Goal: Information Seeking & Learning: Check status

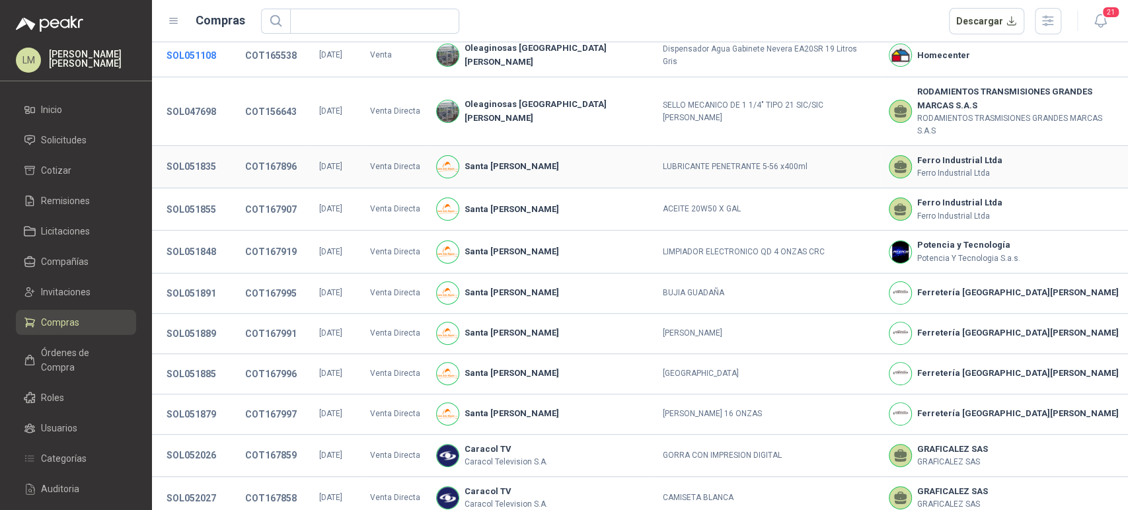
scroll to position [237, 0]
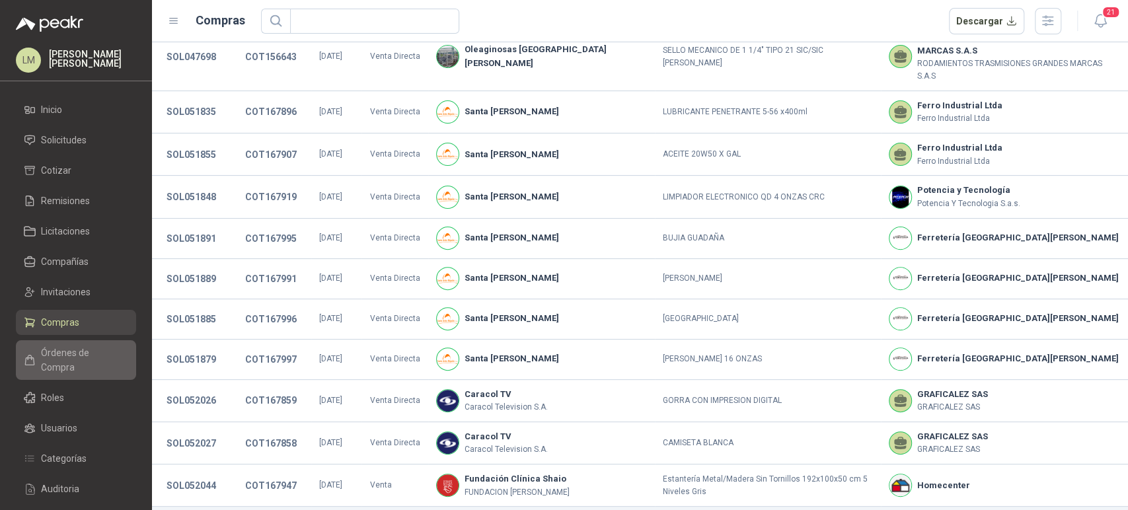
click at [50, 352] on span "Órdenes de Compra" at bounding box center [82, 360] width 83 height 29
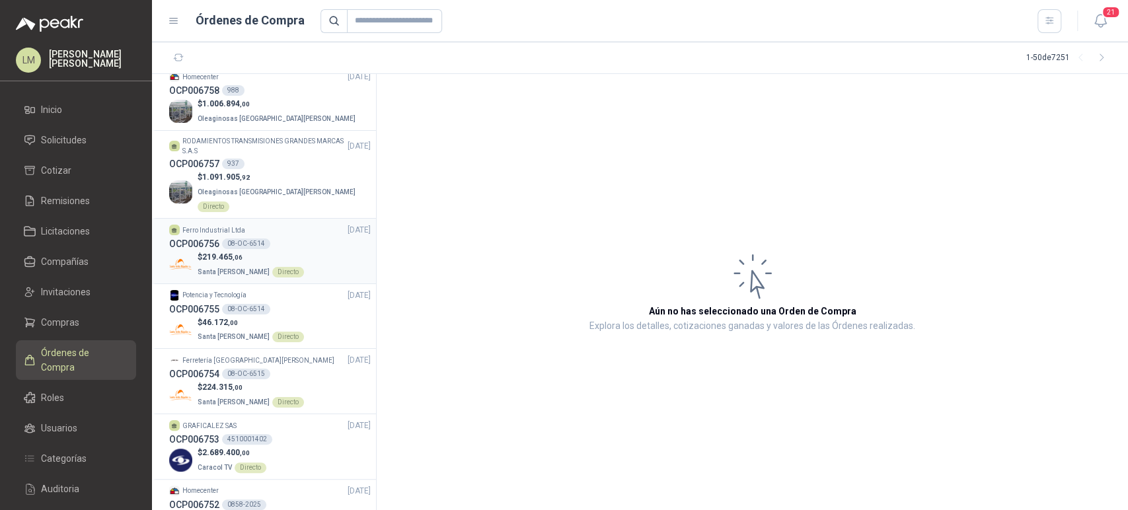
scroll to position [200, 0]
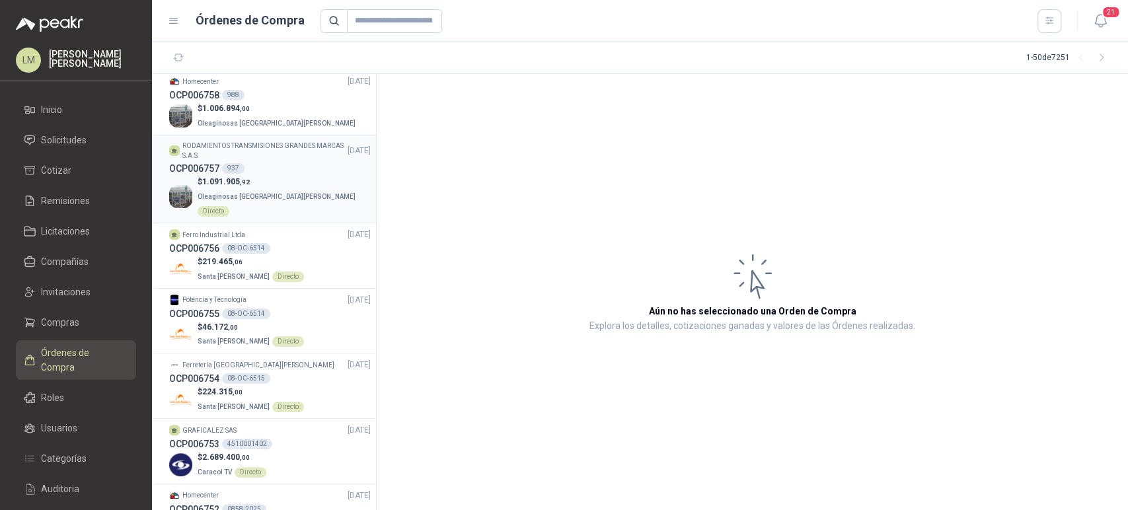
click at [255, 180] on p "$ 1.091.905 ,92" at bounding box center [284, 182] width 173 height 13
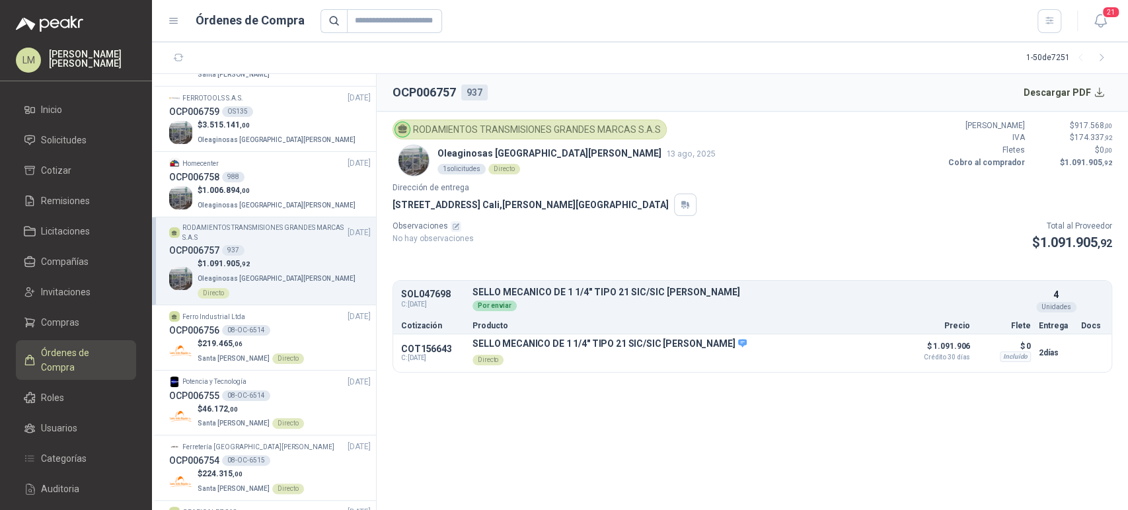
scroll to position [96, 0]
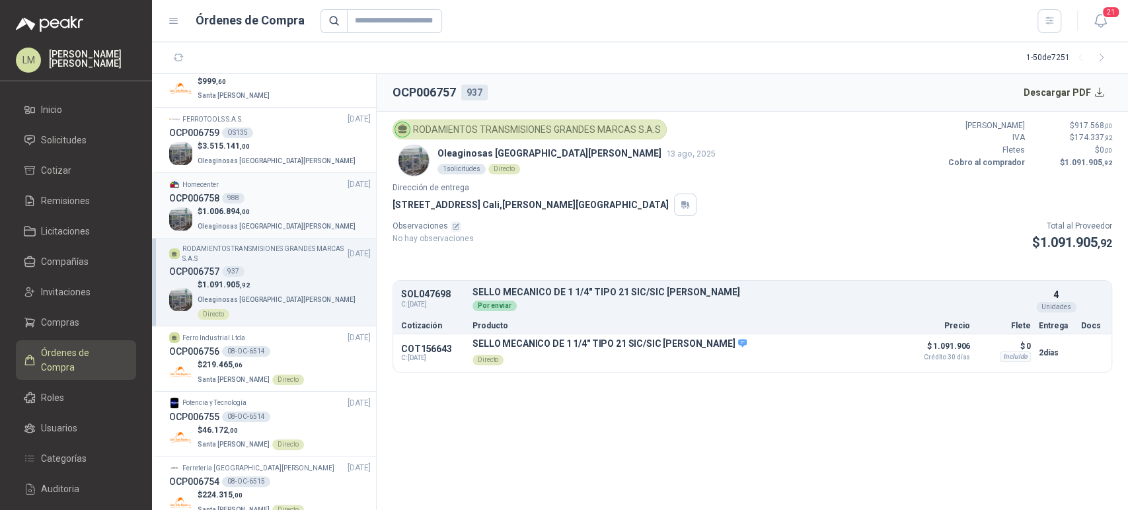
click at [247, 215] on span ",00" at bounding box center [245, 211] width 10 height 7
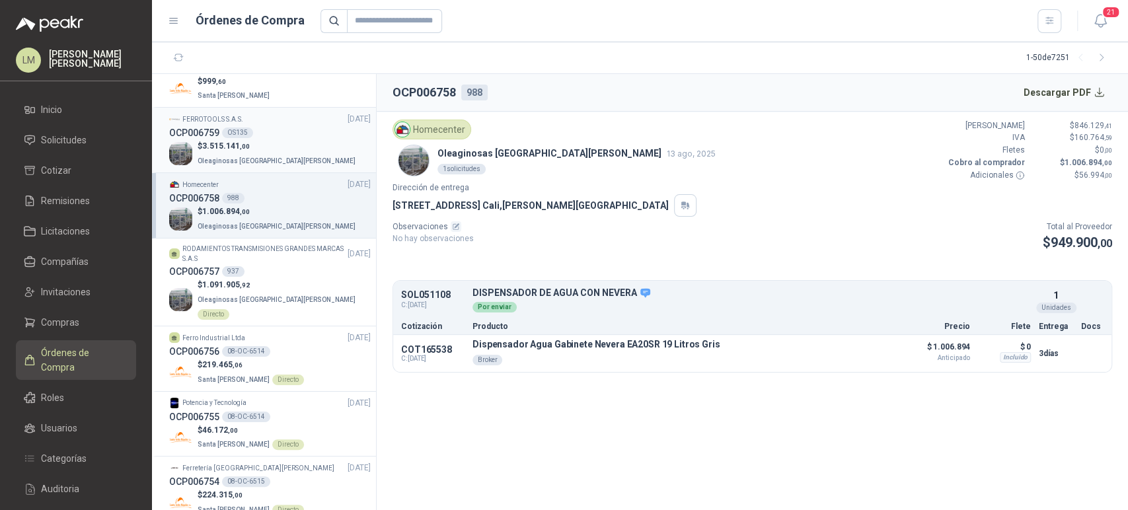
click at [264, 141] on p "$ 3.515.141 ,00" at bounding box center [278, 146] width 161 height 13
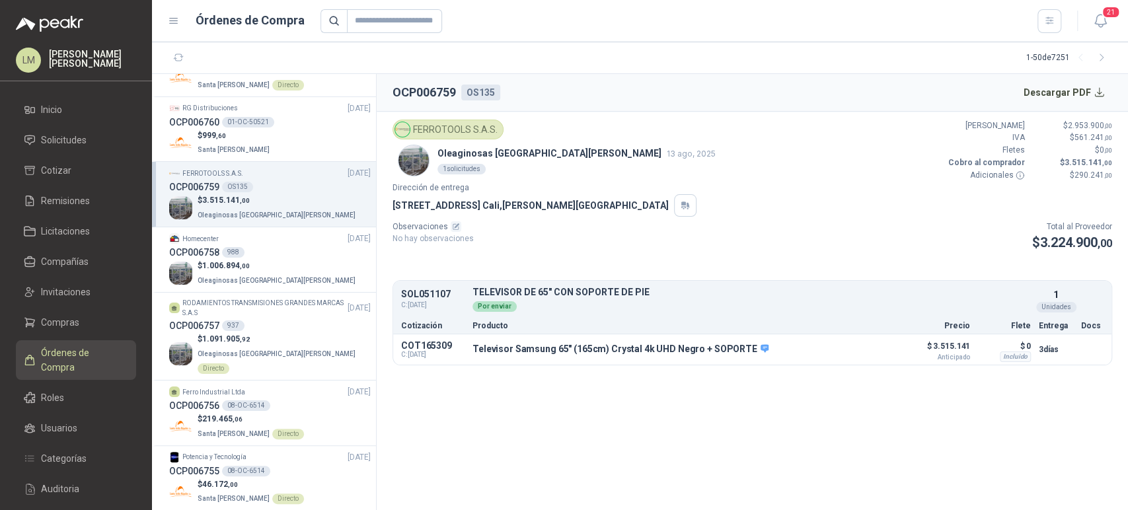
scroll to position [42, 0]
click at [260, 125] on div "01-OC-50521" at bounding box center [248, 123] width 52 height 11
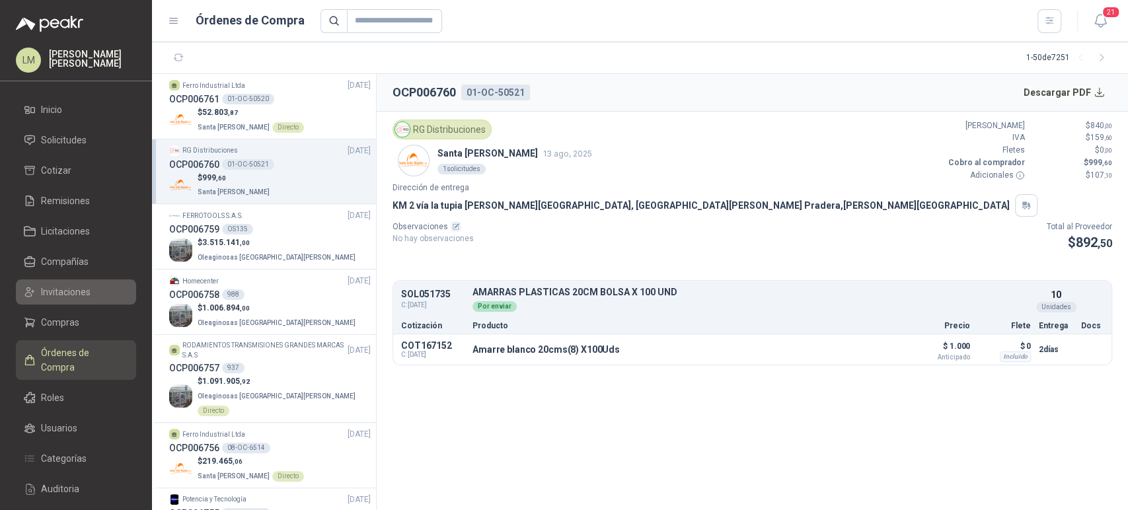
click at [50, 293] on span "Invitaciones" at bounding box center [66, 292] width 50 height 15
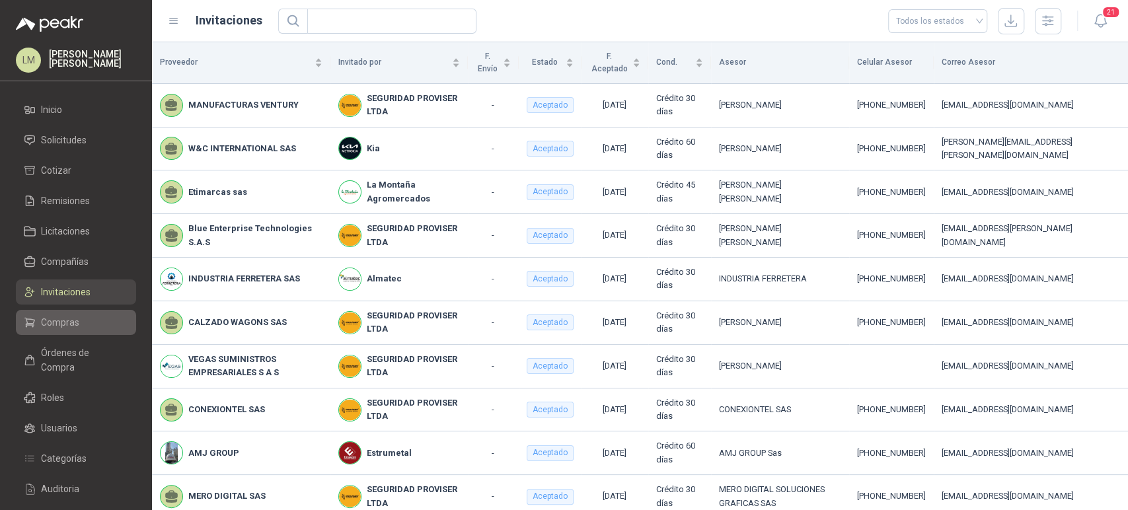
click at [50, 321] on span "Compras" at bounding box center [60, 322] width 38 height 15
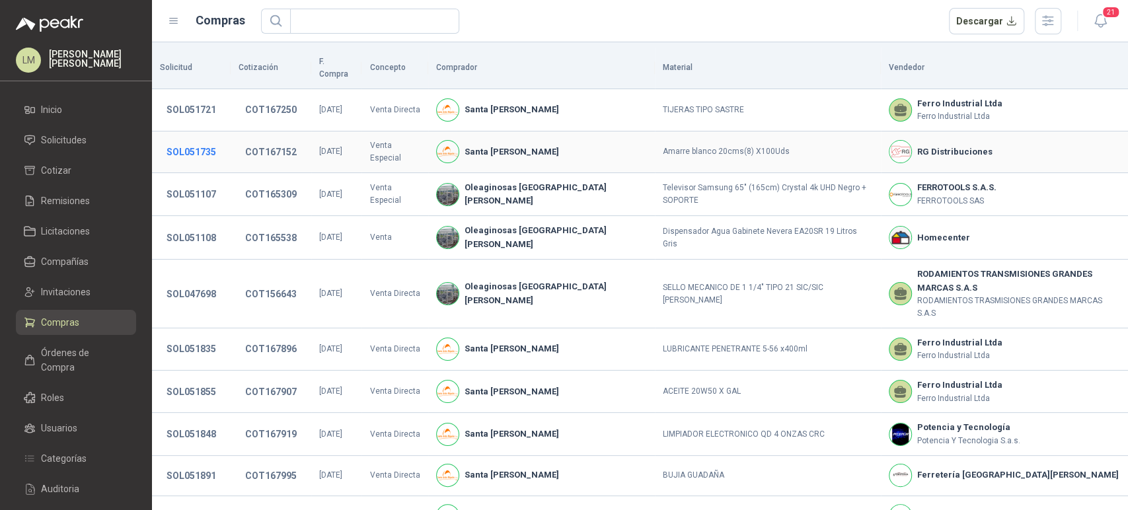
click at [198, 141] on button "SOL051735" at bounding box center [191, 152] width 63 height 24
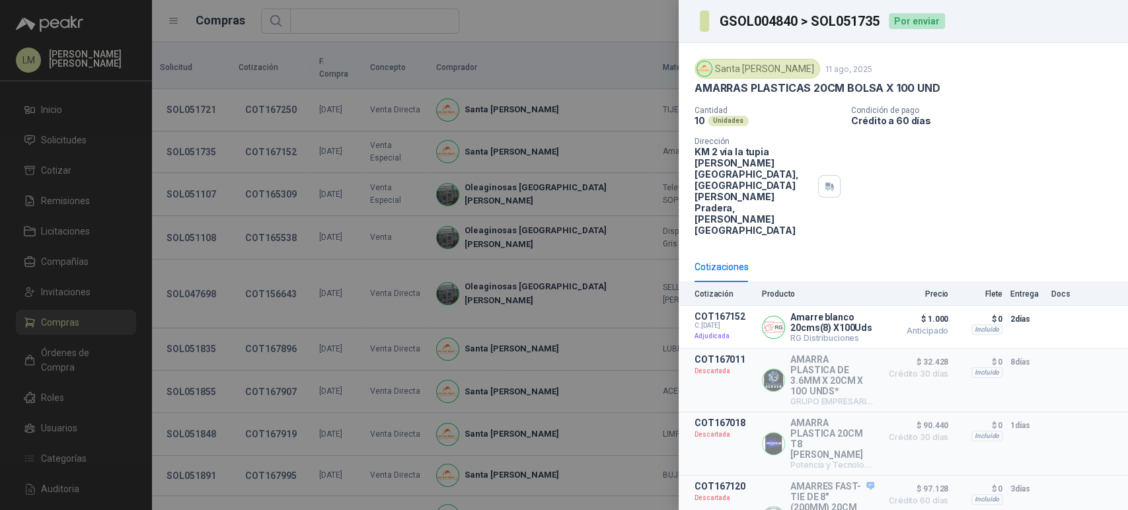
click at [246, 153] on div at bounding box center [564, 255] width 1128 height 510
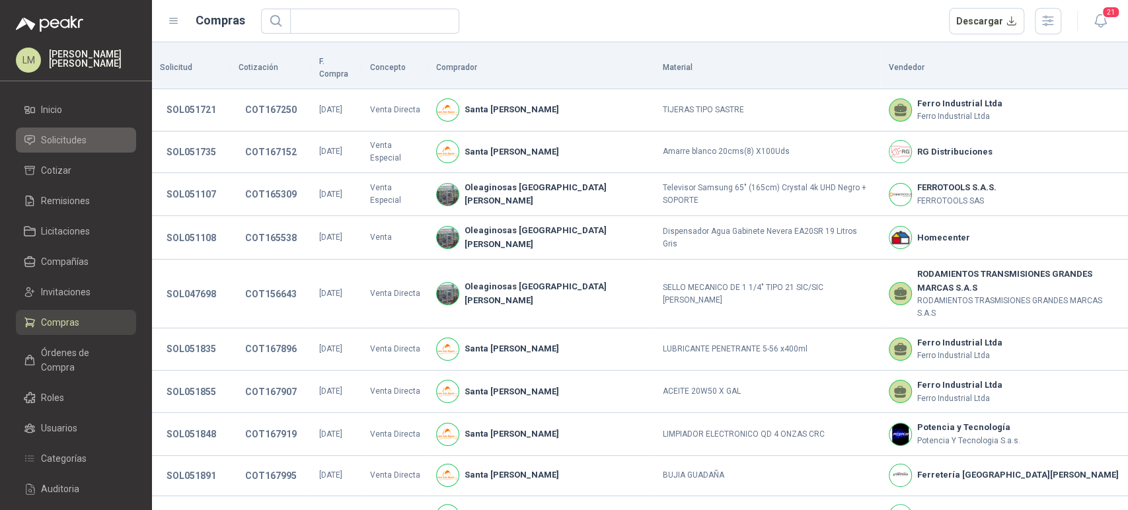
click at [48, 141] on span "Solicitudes" at bounding box center [64, 140] width 46 height 15
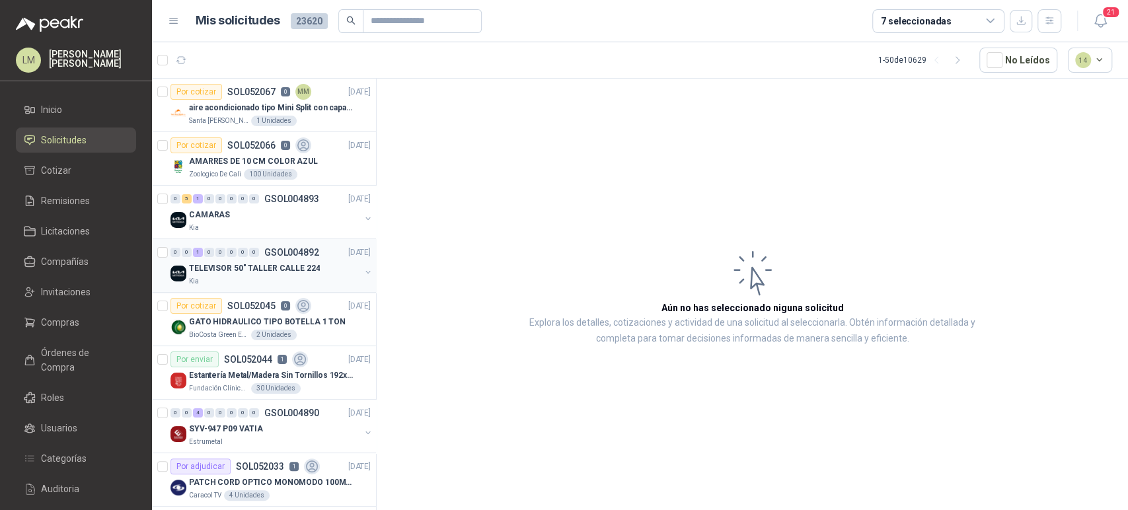
click at [363, 273] on div "0 0 1 0 0 0 0 0 GSOL004892 [DATE] TELEVISOR 50" TALLER [GEOGRAPHIC_DATA]" at bounding box center [264, 266] width 224 height 54
click at [363, 272] on button "button" at bounding box center [368, 272] width 11 height 11
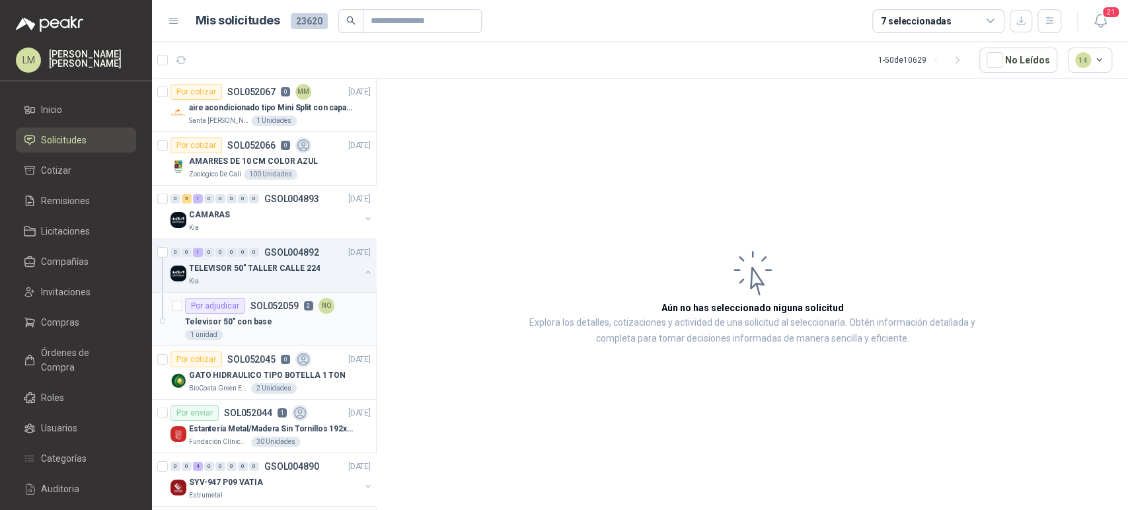
click at [268, 324] on div "Televisor 50" con base" at bounding box center [278, 322] width 186 height 16
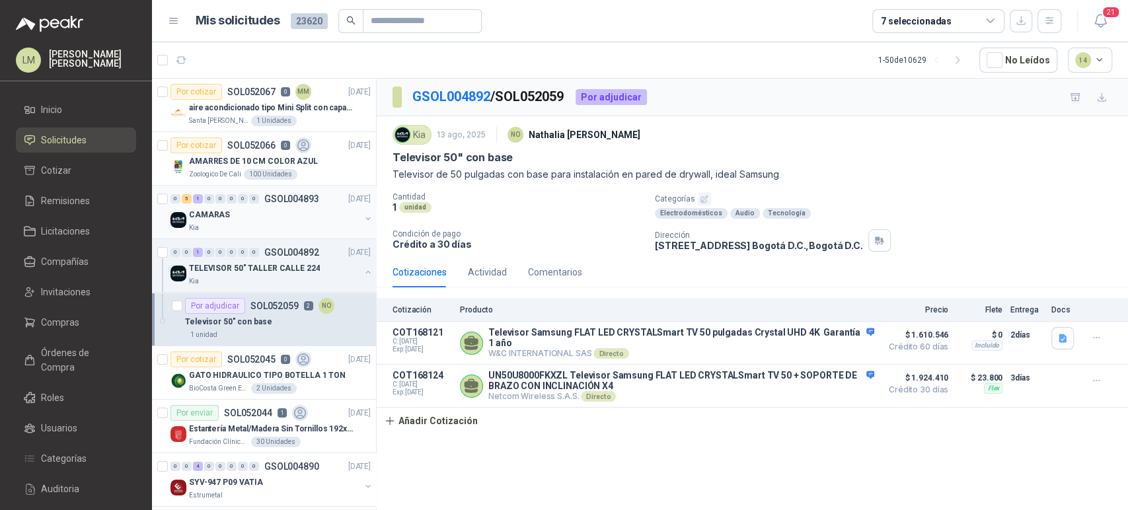
click at [363, 219] on button "button" at bounding box center [368, 218] width 11 height 11
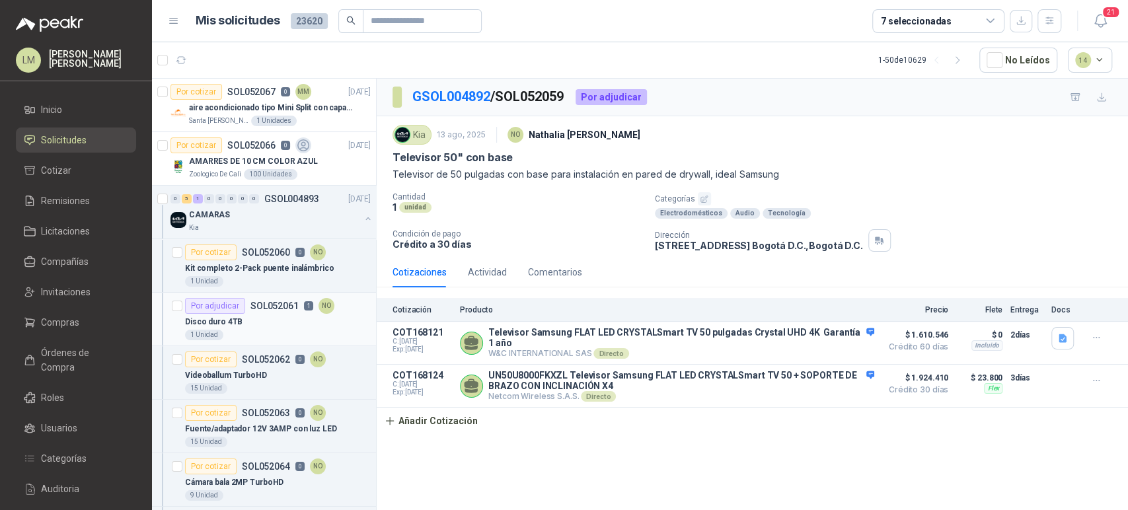
click at [256, 322] on div "Disco duro 4TB" at bounding box center [278, 322] width 186 height 16
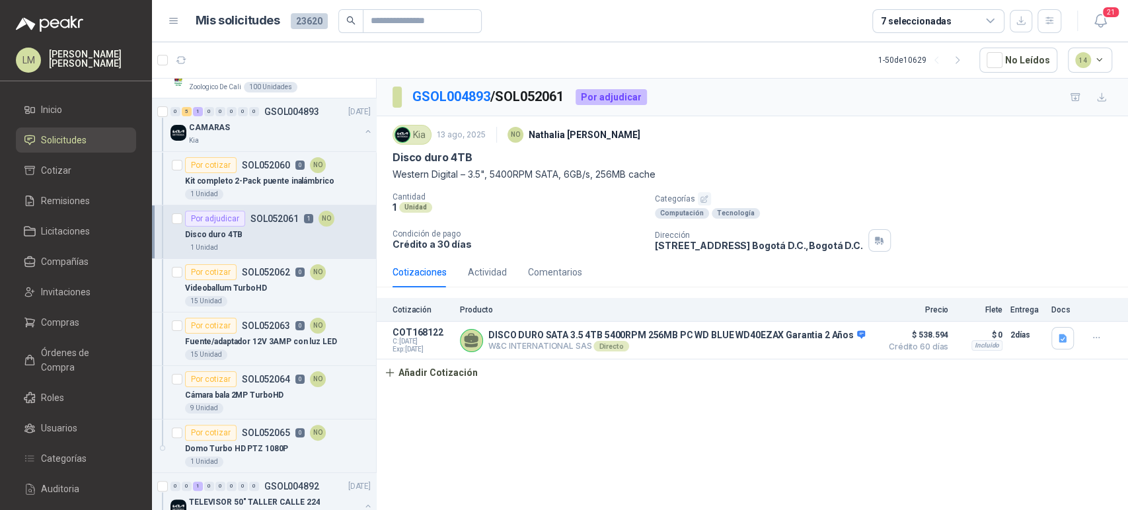
scroll to position [95, 0]
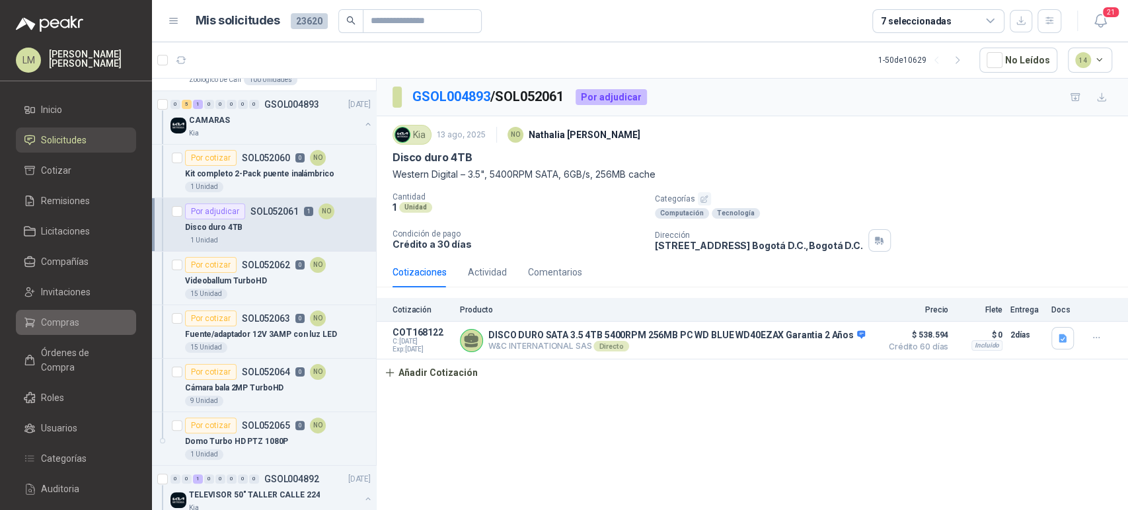
click at [67, 321] on span "Compras" at bounding box center [60, 322] width 38 height 15
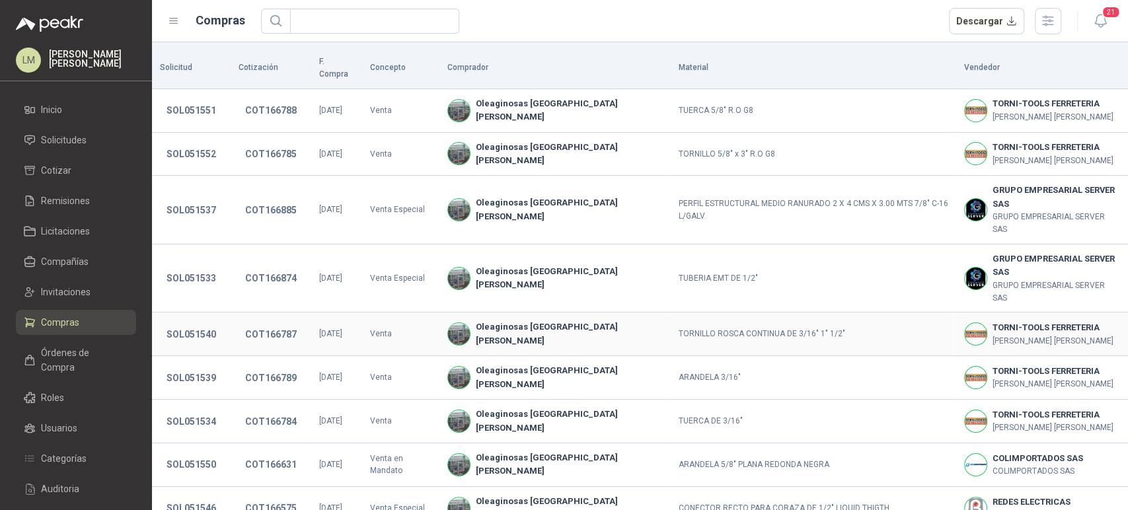
scroll to position [247, 0]
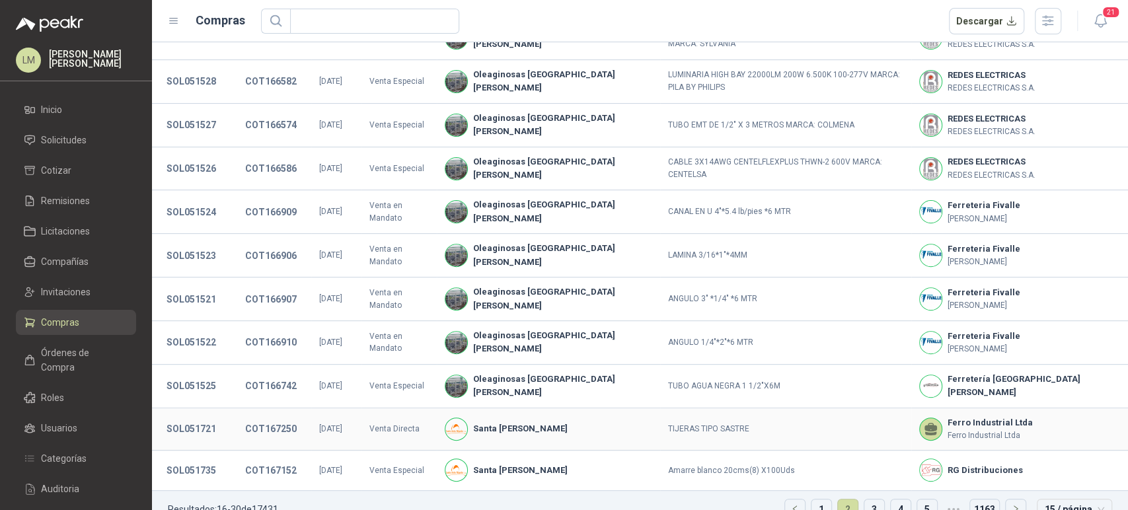
scroll to position [243, 0]
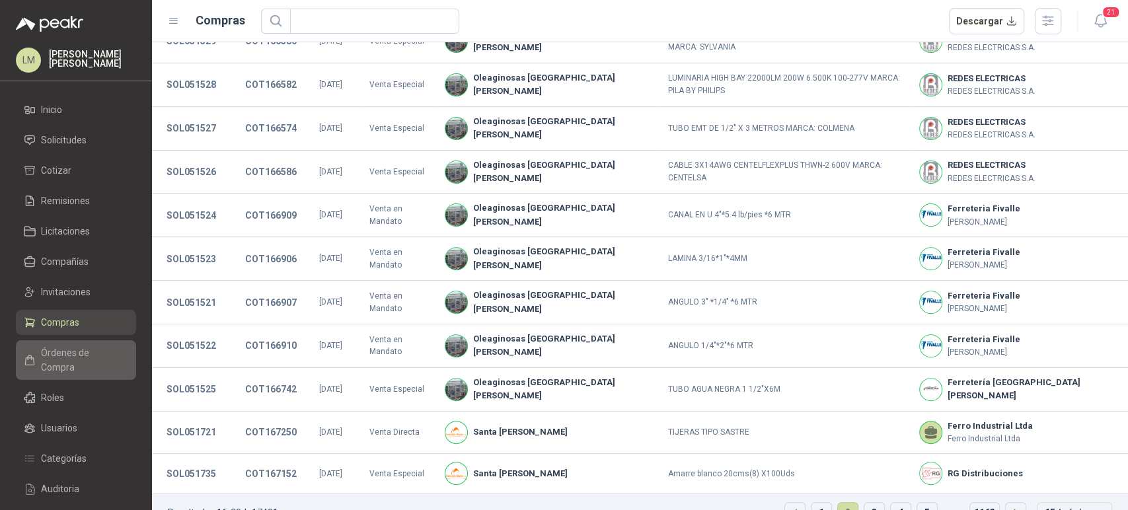
click at [108, 351] on span "Órdenes de Compra" at bounding box center [82, 360] width 83 height 29
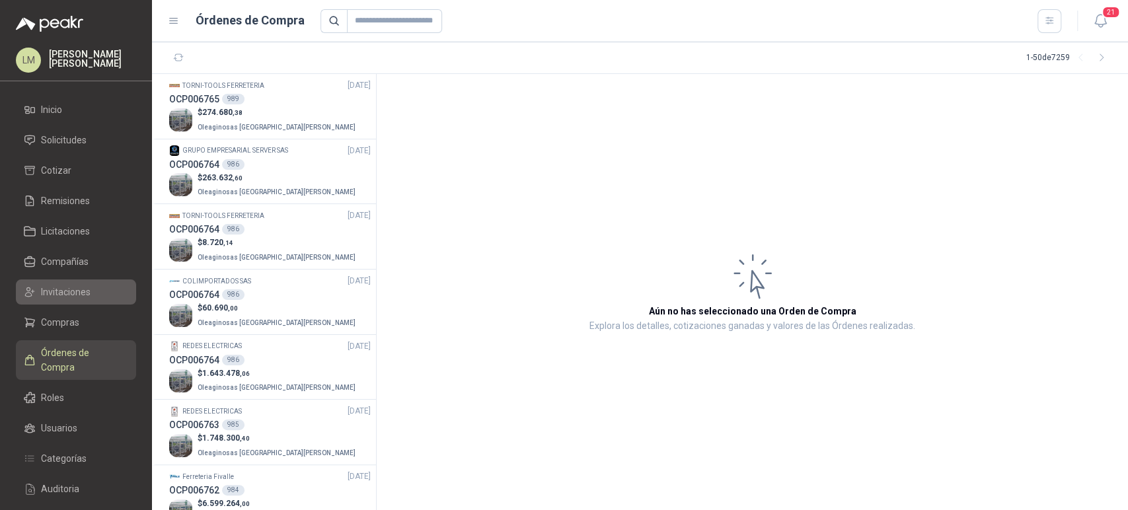
click at [61, 289] on span "Invitaciones" at bounding box center [66, 292] width 50 height 15
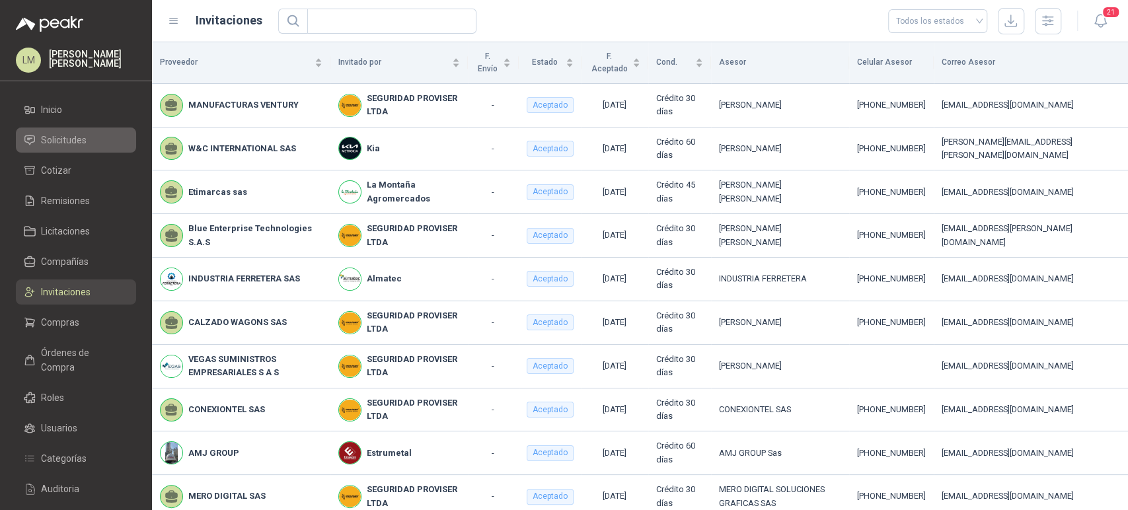
click at [68, 136] on span "Solicitudes" at bounding box center [64, 140] width 46 height 15
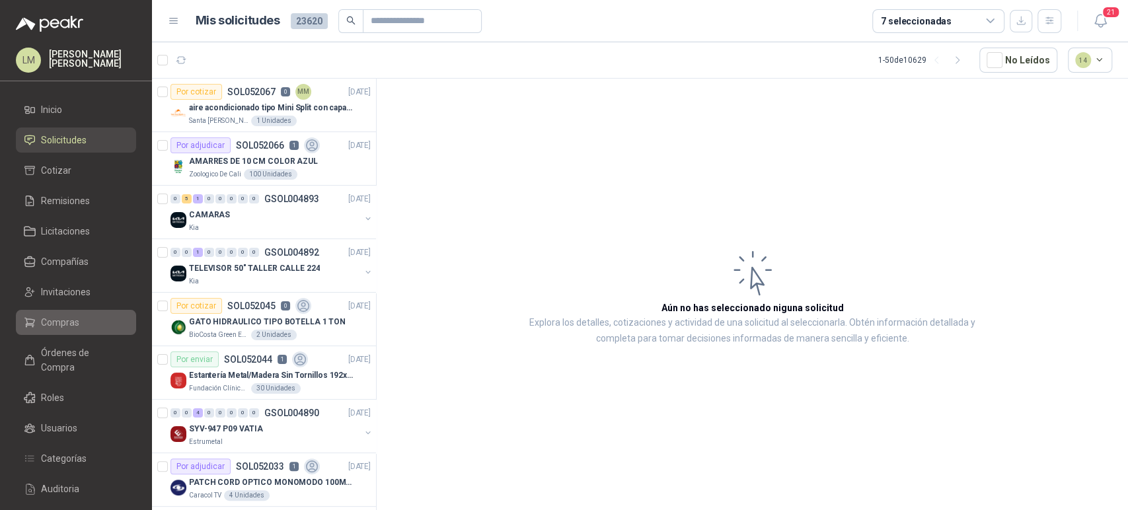
click at [76, 316] on span "Compras" at bounding box center [60, 322] width 38 height 15
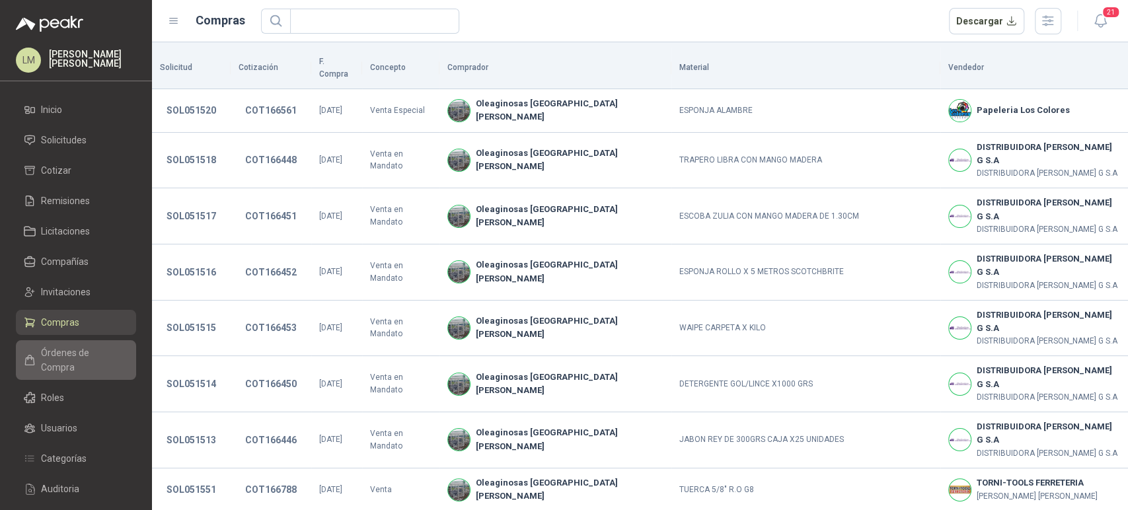
click at [79, 362] on link "Órdenes de Compra" at bounding box center [76, 360] width 120 height 40
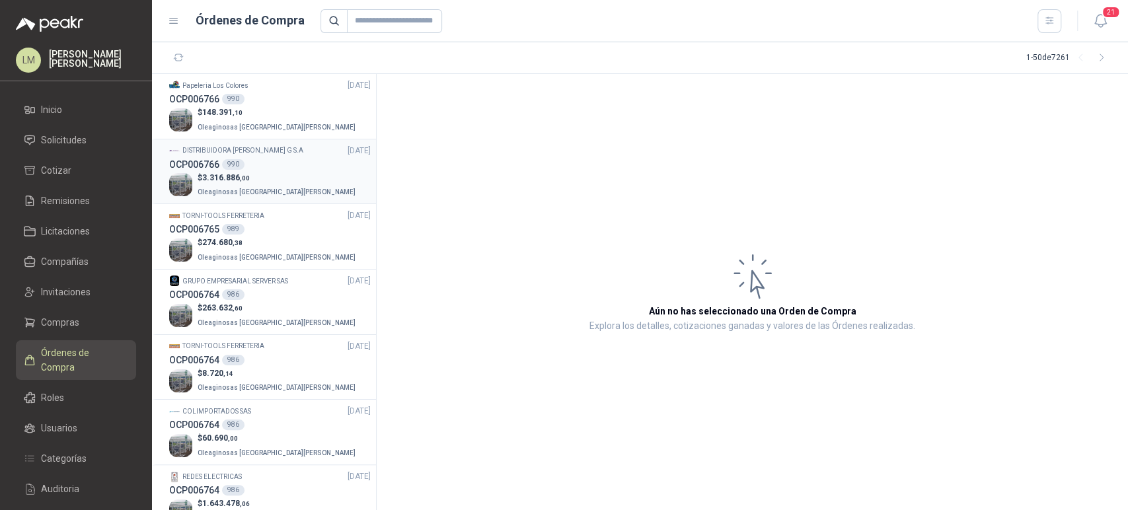
click at [259, 184] on p "Oleaginosas [GEOGRAPHIC_DATA][PERSON_NAME]" at bounding box center [278, 191] width 161 height 15
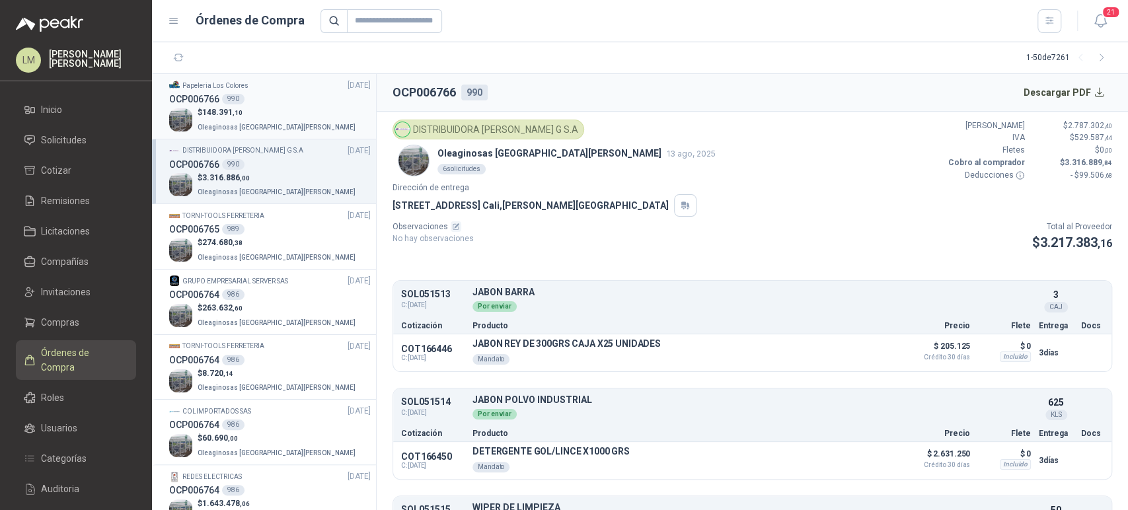
click at [251, 112] on p "$ 148.391 ,10" at bounding box center [278, 112] width 161 height 13
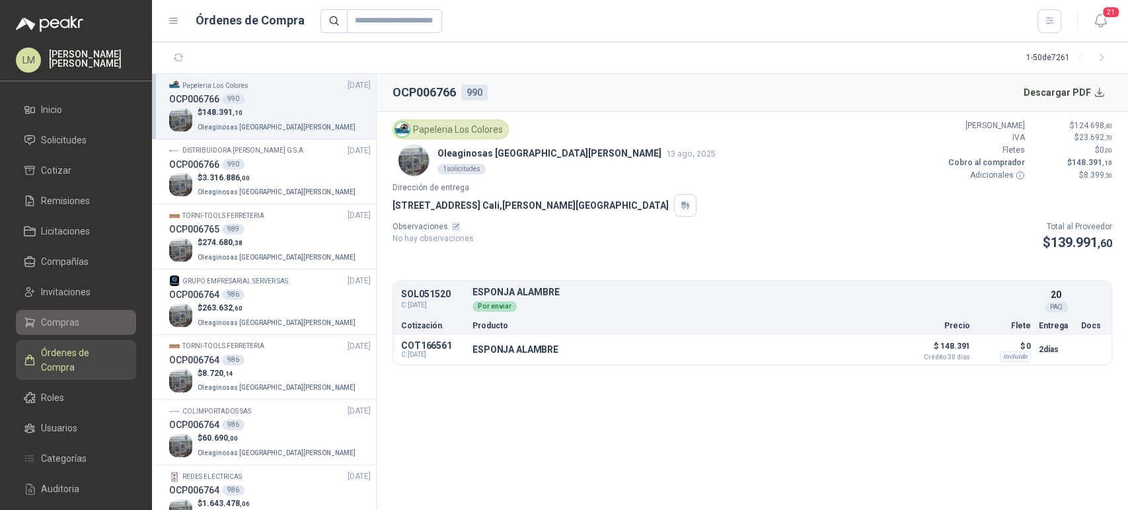
click at [51, 318] on span "Compras" at bounding box center [60, 322] width 38 height 15
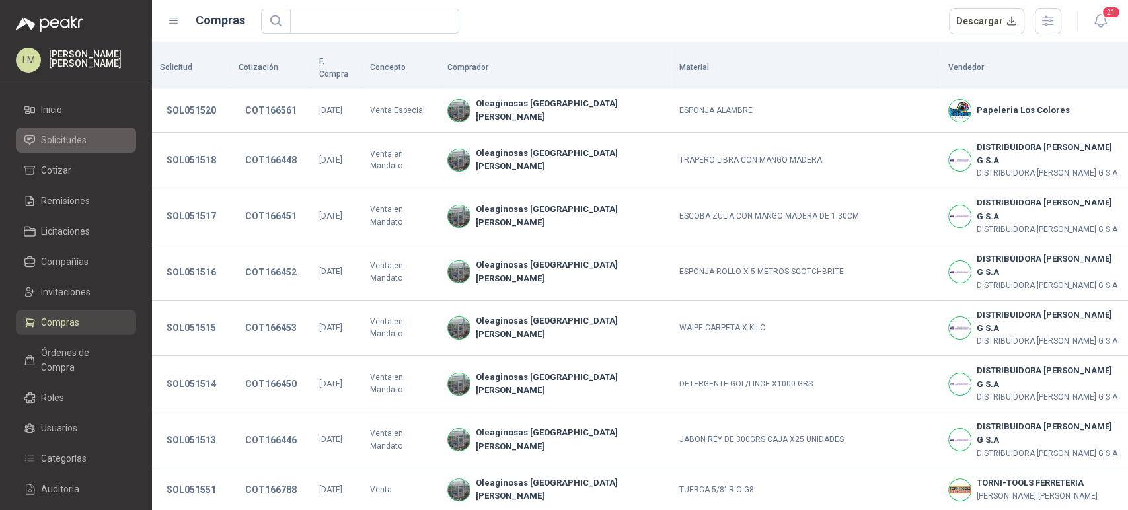
click at [62, 141] on span "Solicitudes" at bounding box center [64, 140] width 46 height 15
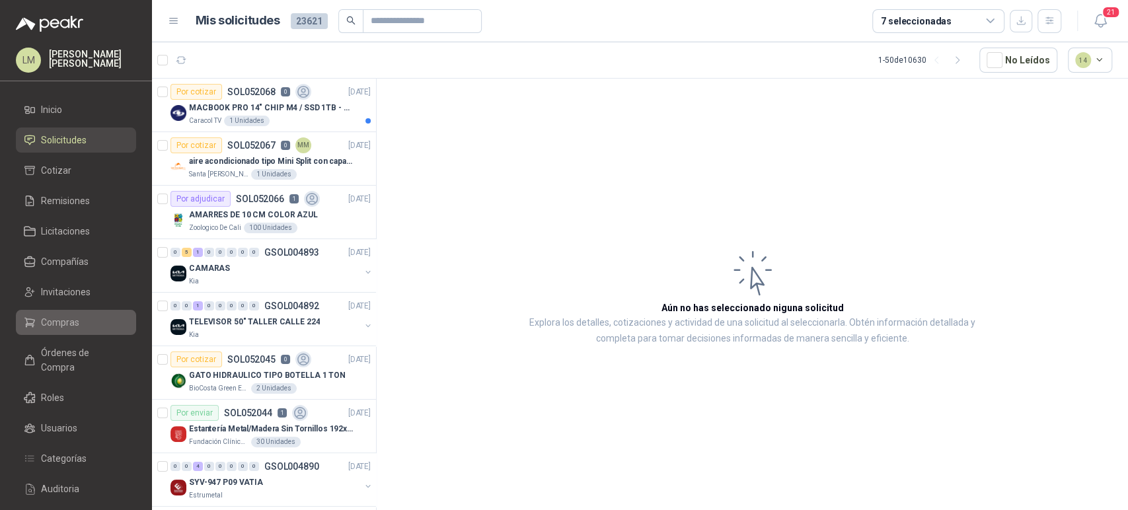
click at [77, 319] on span "Compras" at bounding box center [60, 322] width 38 height 15
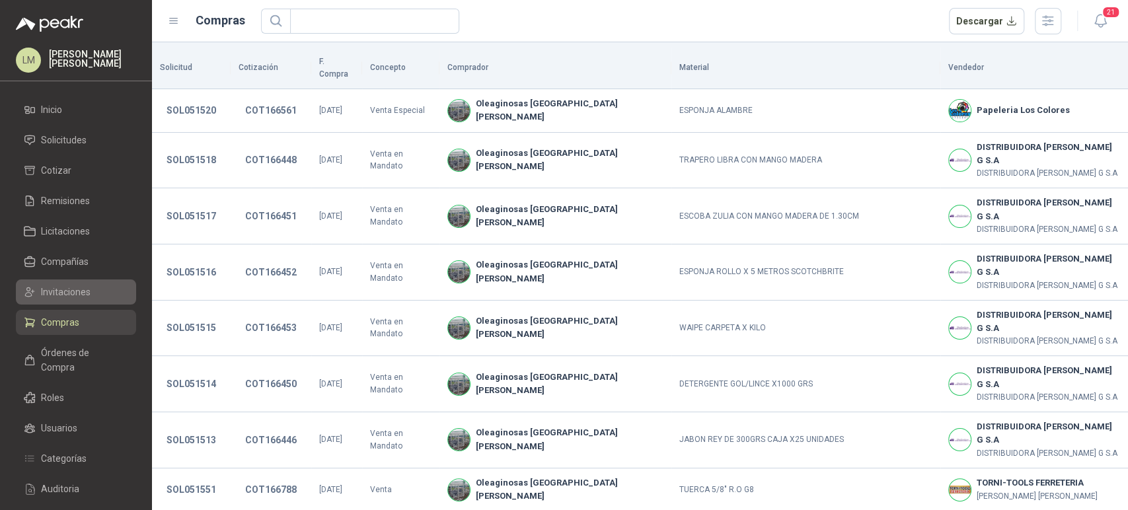
click at [75, 295] on span "Invitaciones" at bounding box center [66, 292] width 50 height 15
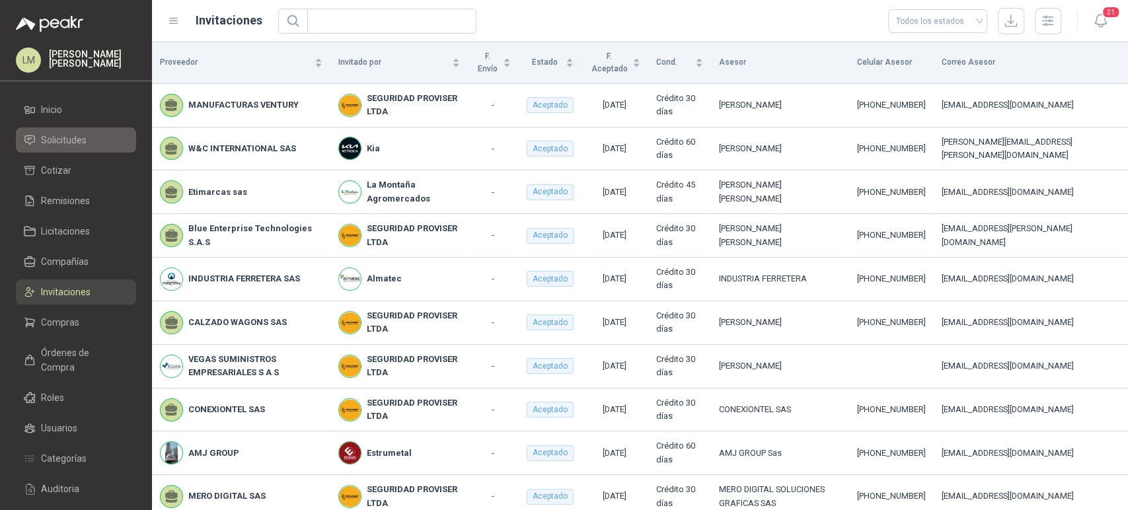
click at [62, 133] on span "Solicitudes" at bounding box center [64, 140] width 46 height 15
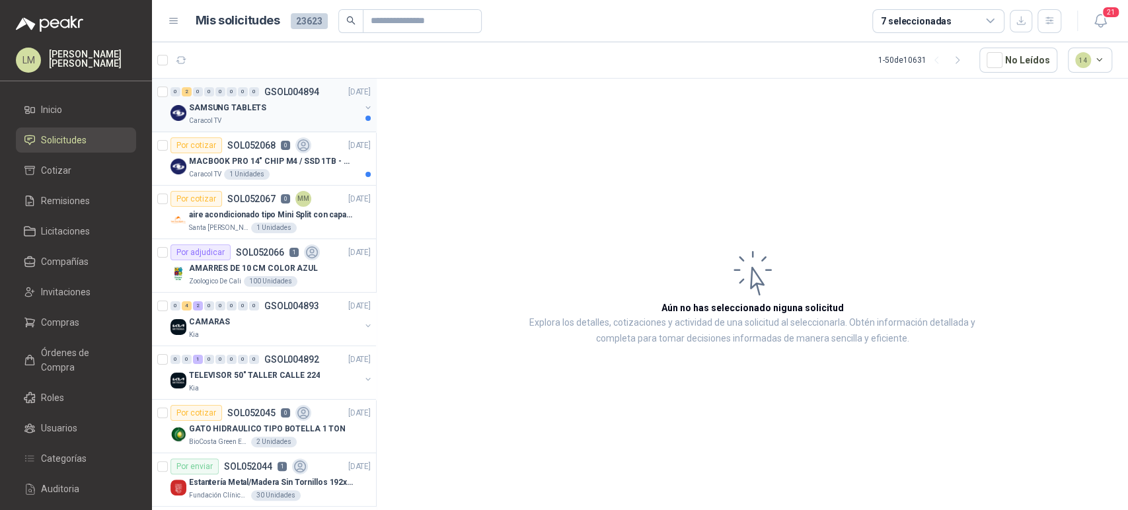
click at [303, 102] on div "SAMSUNG TABLETS" at bounding box center [274, 108] width 171 height 16
